Goal: Navigation & Orientation: Find specific page/section

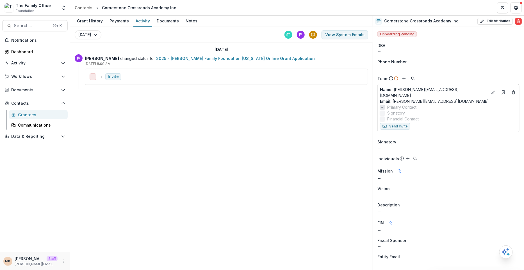
click at [86, 3] on header "Contacts Cornerstone Crossroads Academy Inc" at bounding box center [296, 7] width 453 height 15
click at [86, 6] on div "Contacts" at bounding box center [84, 8] width 18 height 6
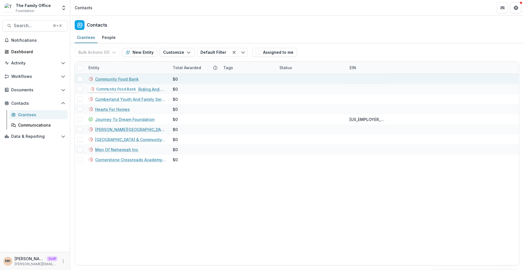
click at [122, 79] on link "Community Food Bank" at bounding box center [116, 79] width 43 height 6
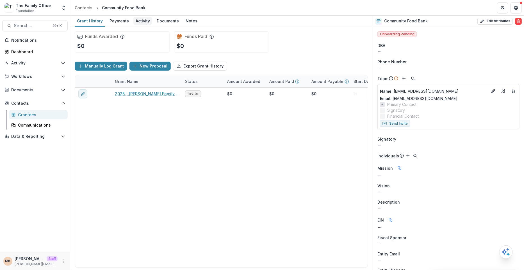
click at [144, 21] on div "Activity" at bounding box center [142, 21] width 19 height 8
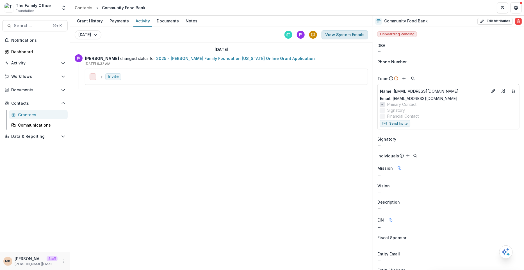
click at [339, 31] on button "View System Emails" at bounding box center [344, 34] width 47 height 9
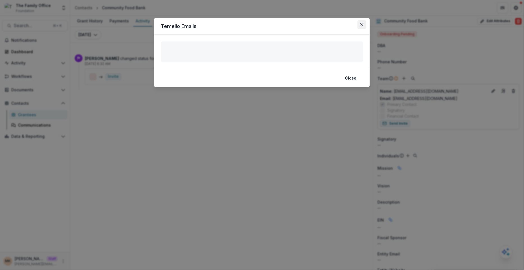
click at [361, 24] on icon "Close" at bounding box center [361, 24] width 3 height 3
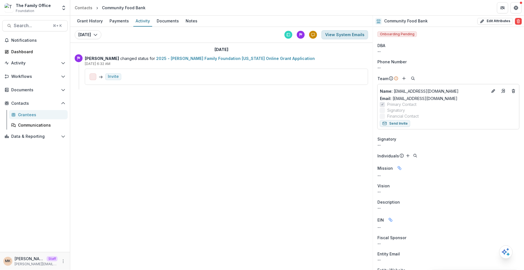
click at [351, 34] on button "View System Emails" at bounding box center [344, 34] width 47 height 9
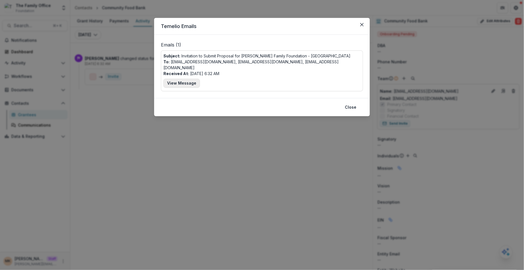
click at [174, 80] on button "View Message" at bounding box center [181, 83] width 36 height 9
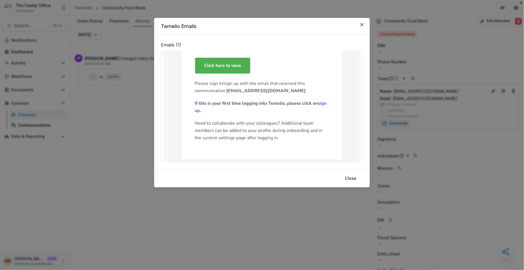
scroll to position [319, 0]
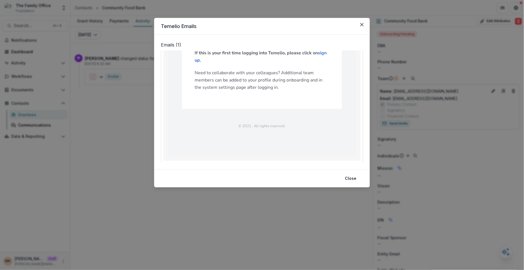
click at [410, 42] on div "Temelio Emails Emails ( 1 ) Subject: Invitation to Submit Proposal for Dugas Fa…" at bounding box center [262, 135] width 524 height 270
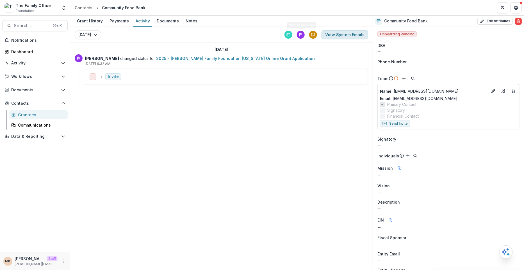
click at [349, 36] on button "View System Emails" at bounding box center [344, 34] width 47 height 9
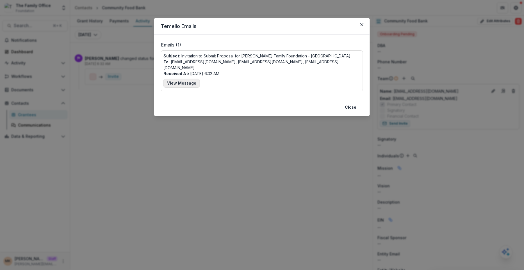
click at [173, 79] on button "View Message" at bounding box center [181, 83] width 36 height 9
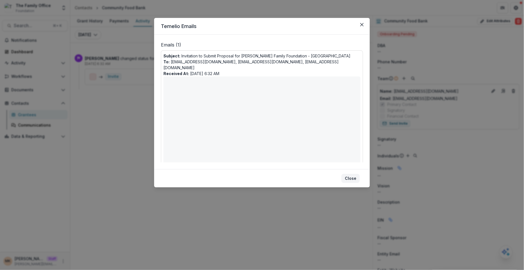
click at [354, 178] on button "Close" at bounding box center [350, 178] width 18 height 9
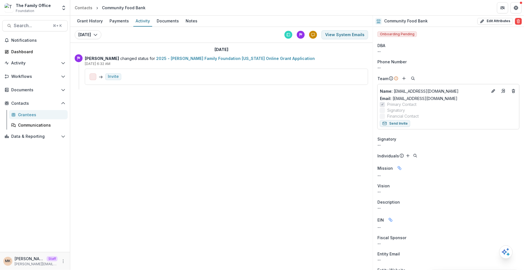
click at [354, 178] on div "Grant History Payments Activity Documents Notes Today Today Today View System E…" at bounding box center [221, 143] width 302 height 255
click at [340, 35] on button "View System Emails" at bounding box center [344, 34] width 47 height 9
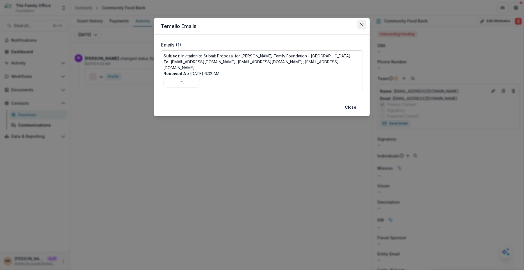
click at [362, 24] on icon "Close" at bounding box center [361, 24] width 3 height 3
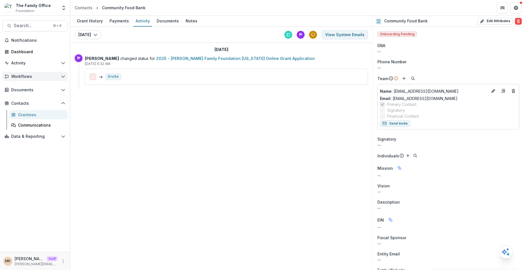
click at [33, 77] on span "Workflows" at bounding box center [34, 76] width 47 height 5
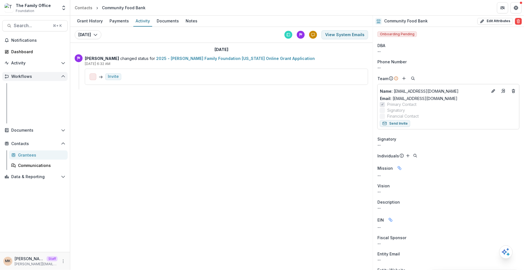
click at [33, 77] on span "Workflows" at bounding box center [34, 76] width 47 height 5
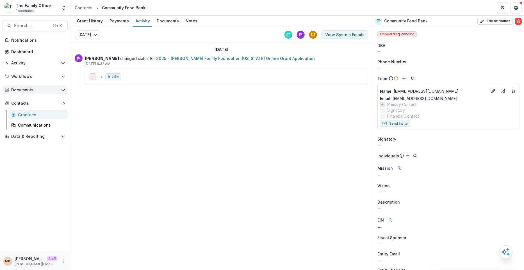
click at [32, 88] on span "Documents" at bounding box center [34, 90] width 47 height 5
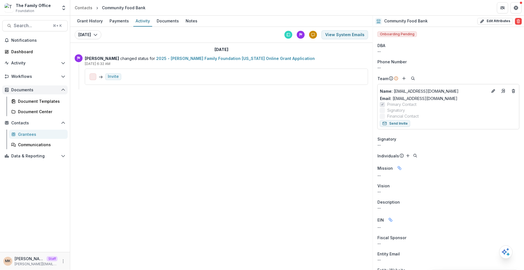
click at [32, 89] on span "Documents" at bounding box center [34, 90] width 47 height 5
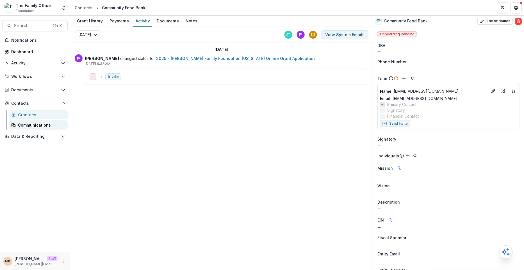
click at [29, 122] on div "Communications" at bounding box center [40, 125] width 45 height 6
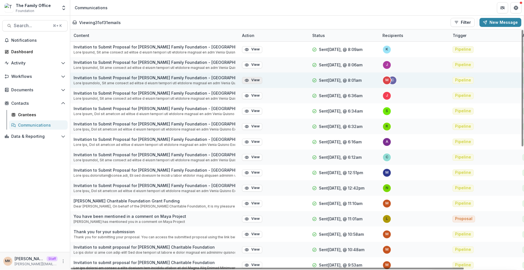
click at [256, 81] on button "View" at bounding box center [252, 80] width 20 height 7
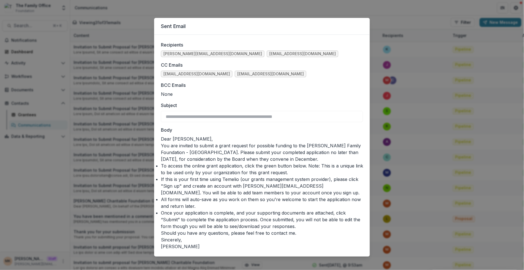
scroll to position [4, 0]
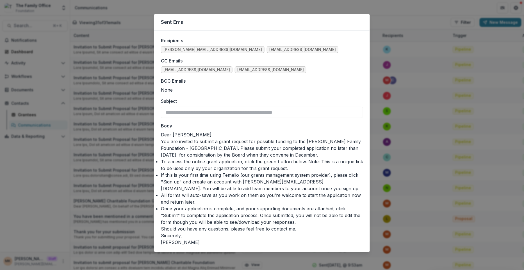
click at [390, 9] on div "**********" at bounding box center [262, 135] width 524 height 270
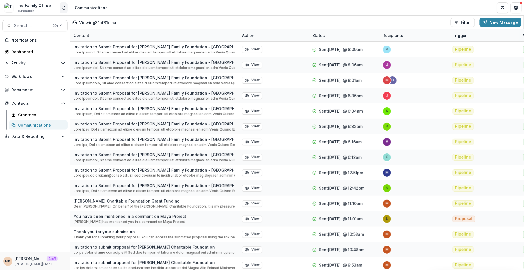
click at [64, 10] on icon "Open entity switcher" at bounding box center [64, 8] width 6 height 6
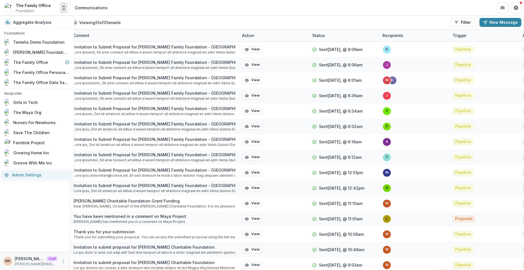
click at [33, 176] on link "Admin Settings" at bounding box center [37, 175] width 72 height 9
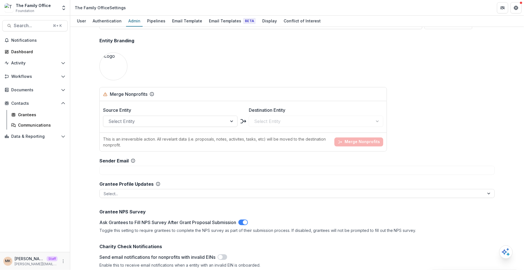
scroll to position [664, 0]
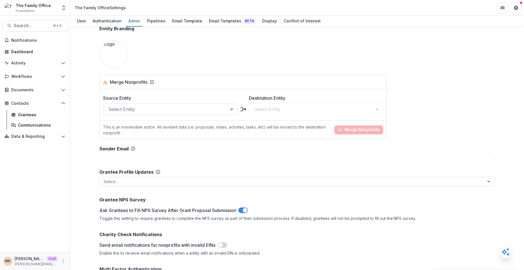
click at [80, 123] on div "**********" at bounding box center [296, 149] width 453 height 244
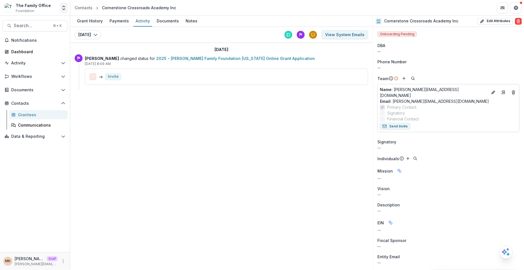
click at [65, 8] on icon "Open entity switcher" at bounding box center [64, 8] width 6 height 6
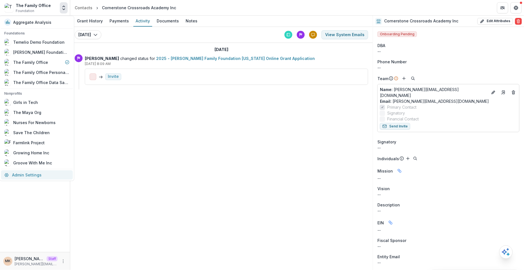
click at [22, 177] on link "Admin Settings" at bounding box center [37, 175] width 72 height 9
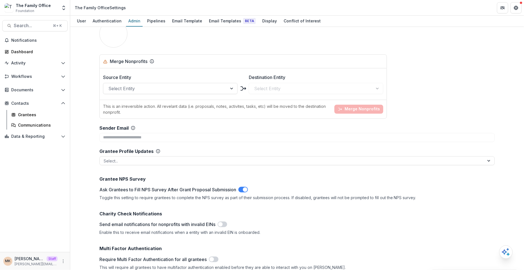
scroll to position [692, 0]
